Goal: Information Seeking & Learning: Learn about a topic

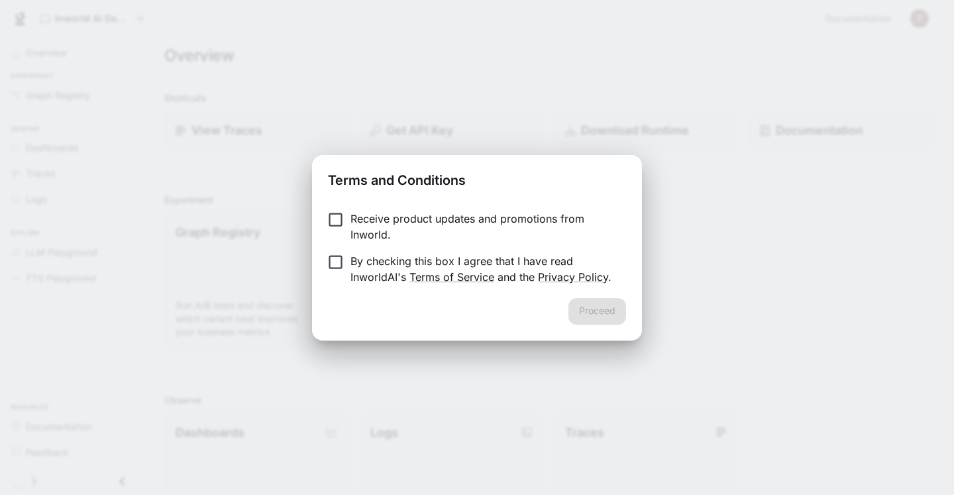
click at [522, 219] on p "Receive product updates and promotions from Inworld." at bounding box center [482, 227] width 265 height 32
click at [513, 257] on p "By checking this box I agree that I have read InworldAI's Terms of Service and …" at bounding box center [482, 269] width 265 height 32
click at [597, 317] on button "Proceed" at bounding box center [597, 311] width 58 height 26
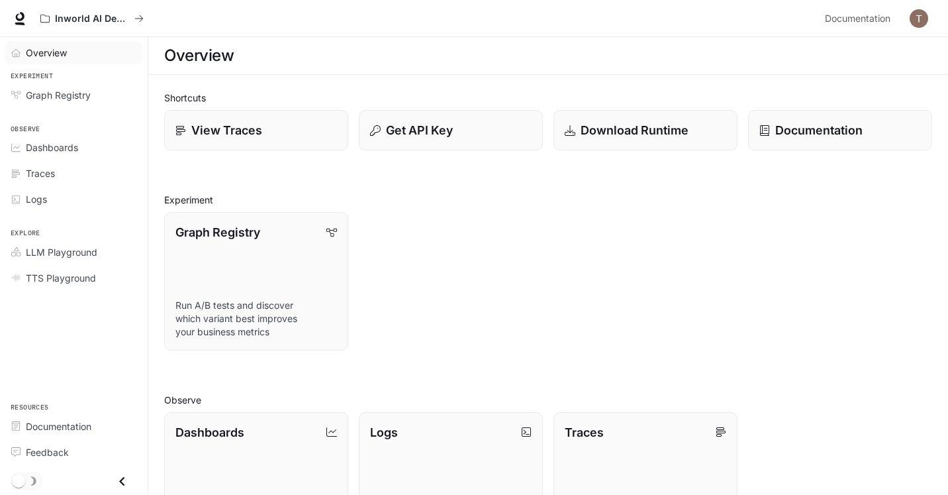
click at [66, 58] on span "Overview" at bounding box center [46, 53] width 41 height 14
click at [852, 132] on p "Documentation" at bounding box center [819, 130] width 88 height 18
